Goal: Information Seeking & Learning: Learn about a topic

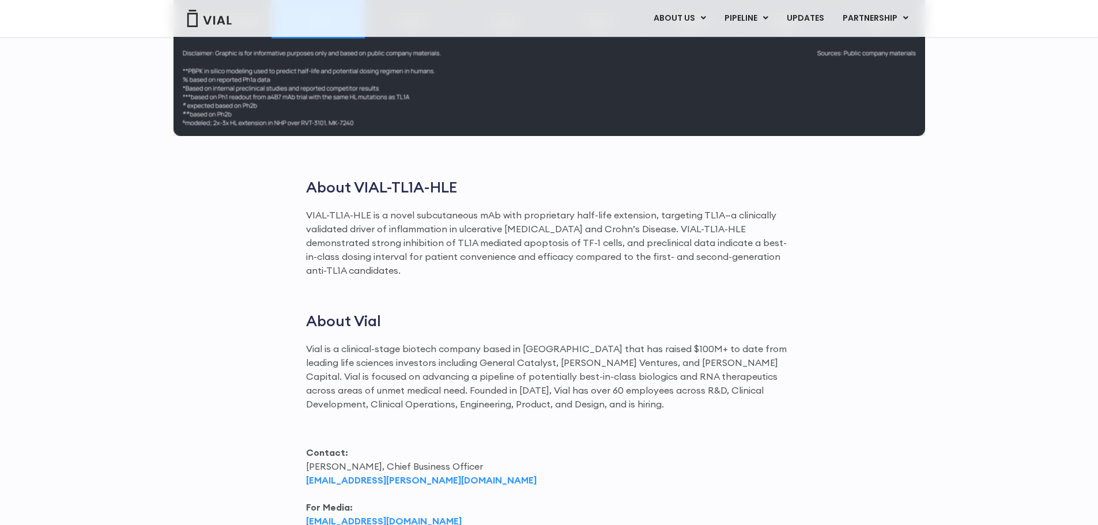
scroll to position [1462, 0]
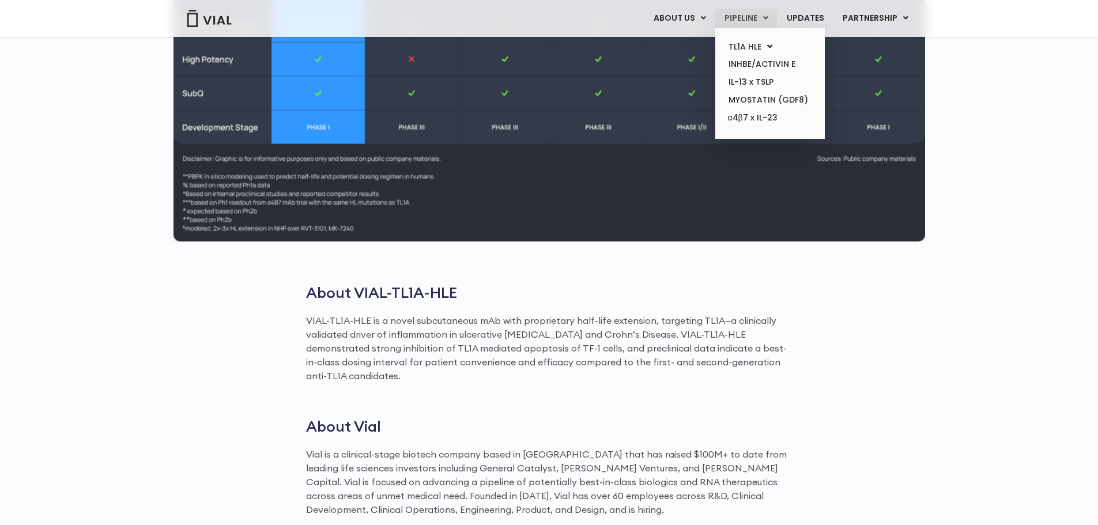
click at [734, 13] on link "PIPELINE" at bounding box center [746, 19] width 62 height 20
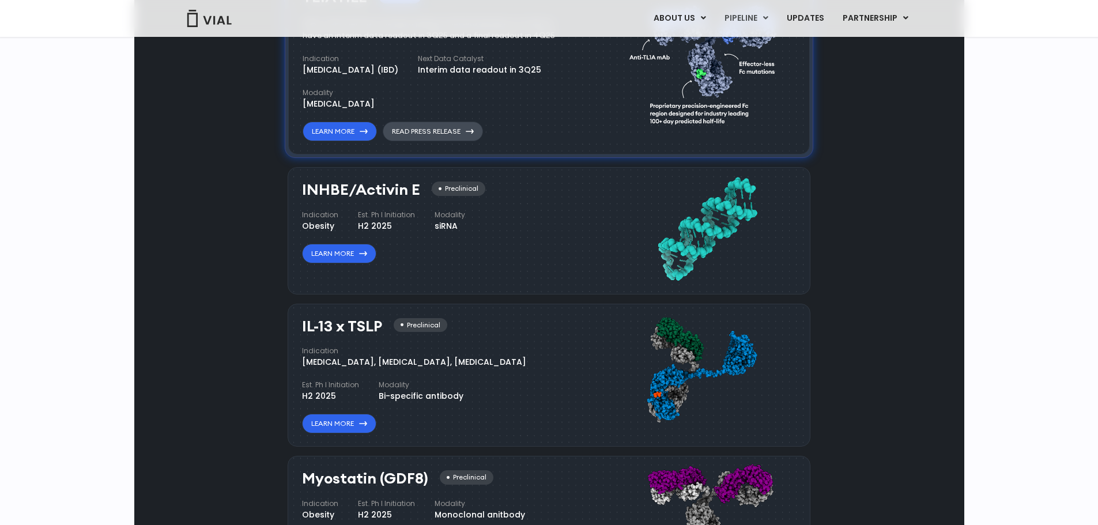
click at [407, 141] on link "Read Press Release" at bounding box center [433, 132] width 100 height 20
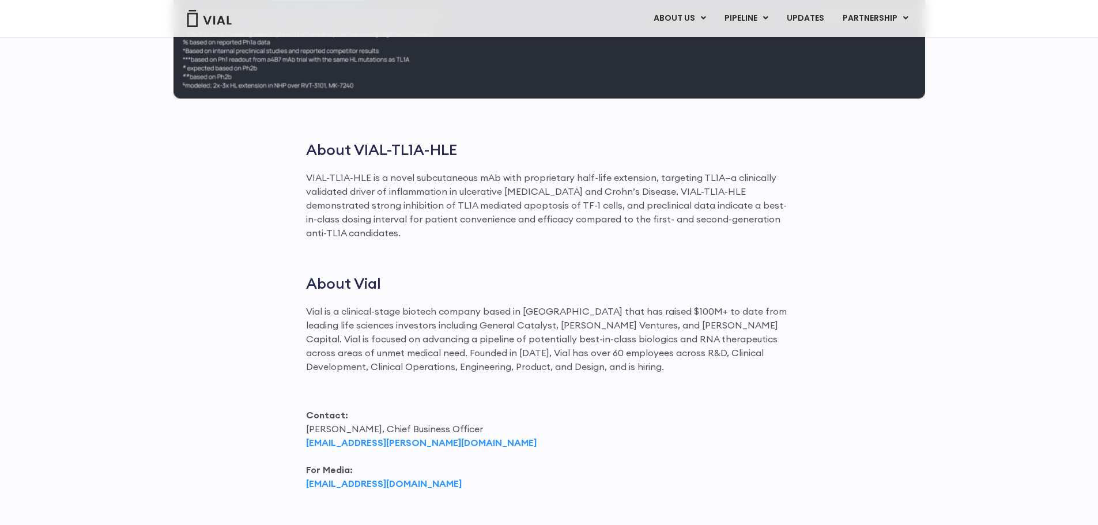
scroll to position [1520, 0]
